Goal: Communication & Community: Answer question/provide support

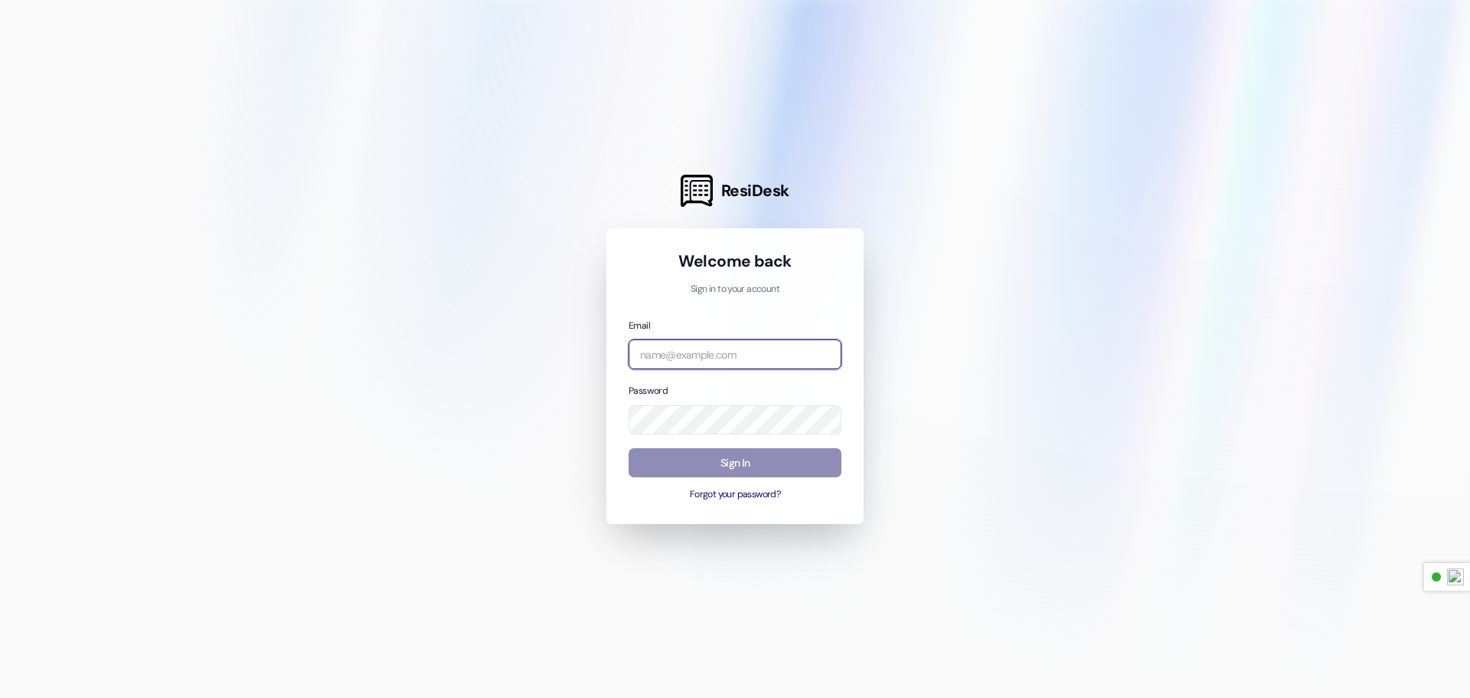
type input "[PERSON_NAME][EMAIL_ADDRESS][DOMAIN_NAME]"
click at [726, 459] on button "Sign In" at bounding box center [735, 463] width 213 height 30
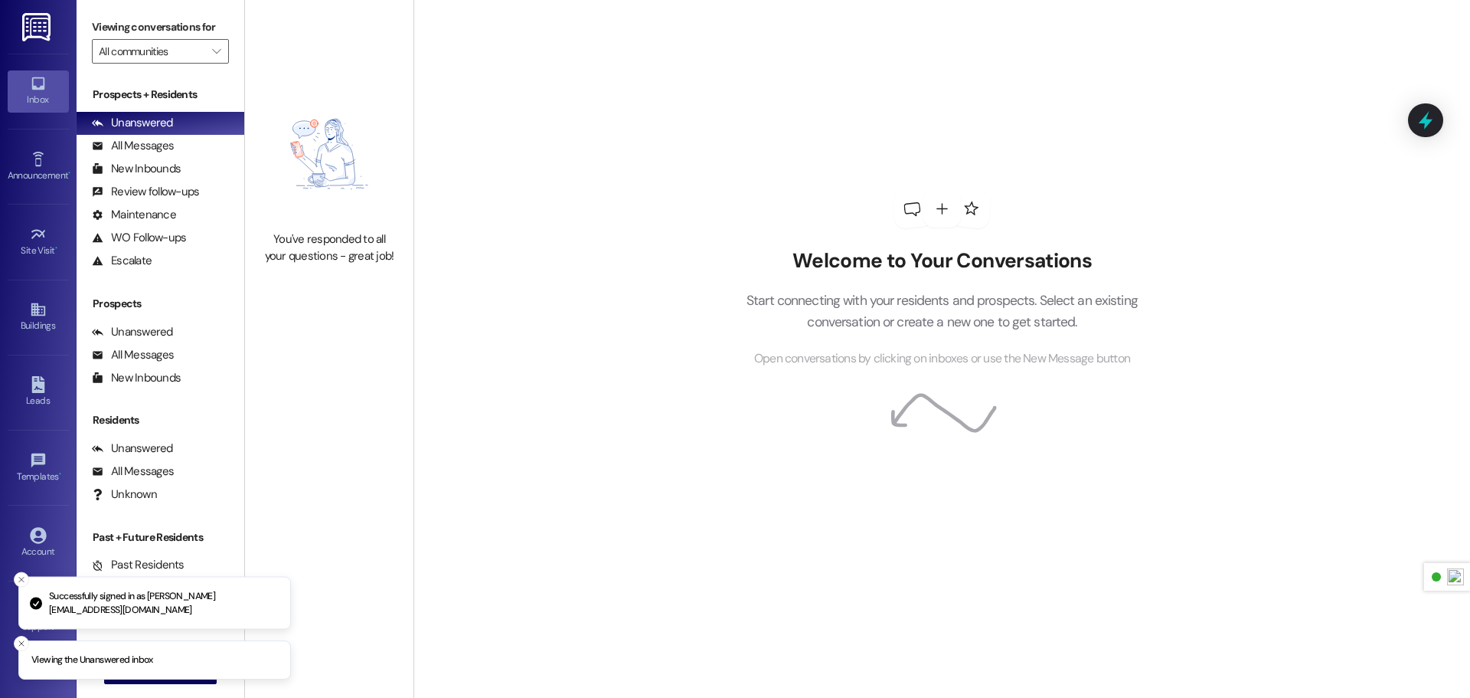
click at [25, 30] on img at bounding box center [37, 27] width 31 height 28
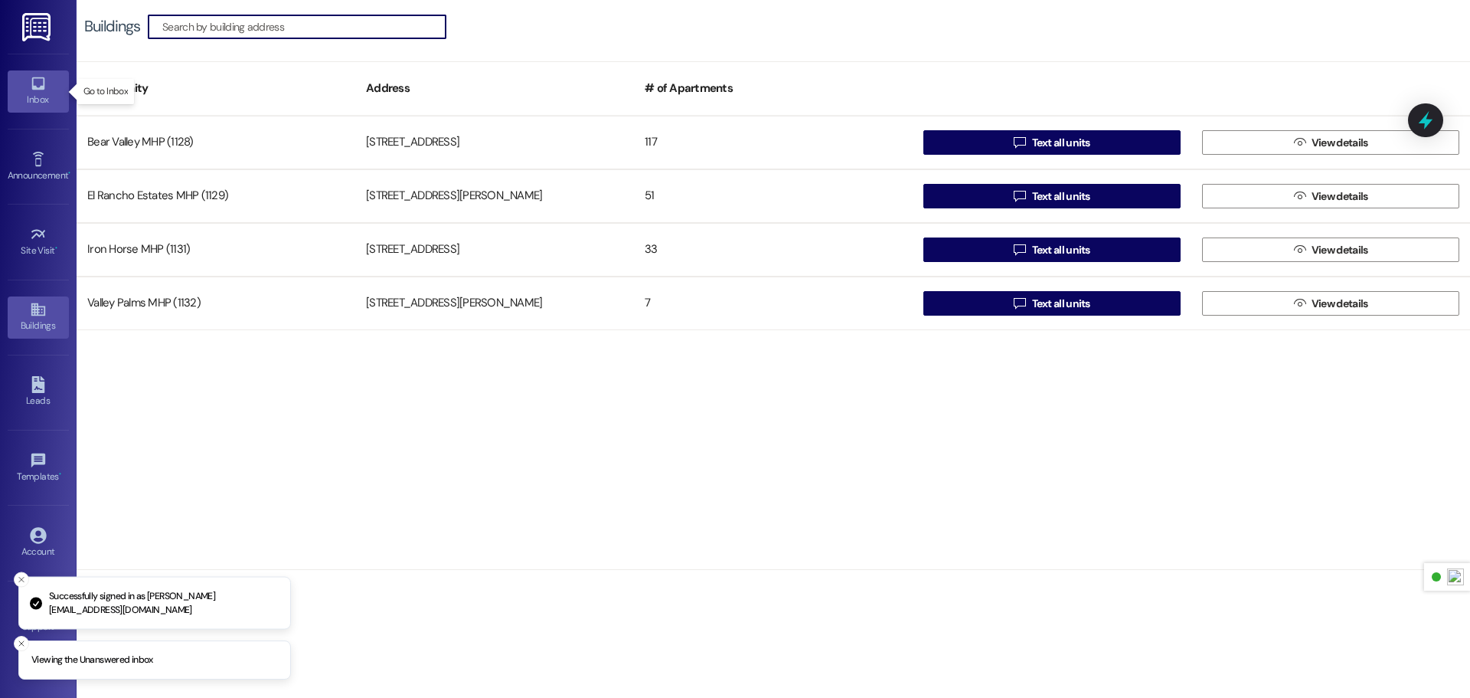
click at [26, 87] on link "Inbox" at bounding box center [38, 90] width 61 height 41
